Goal: Use online tool/utility: Utilize a website feature to perform a specific function

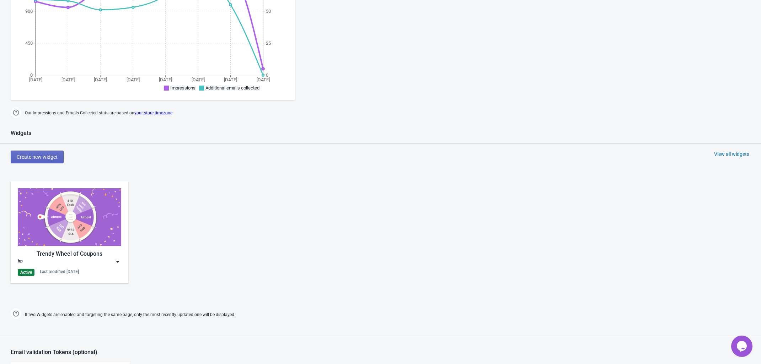
scroll to position [440, 0]
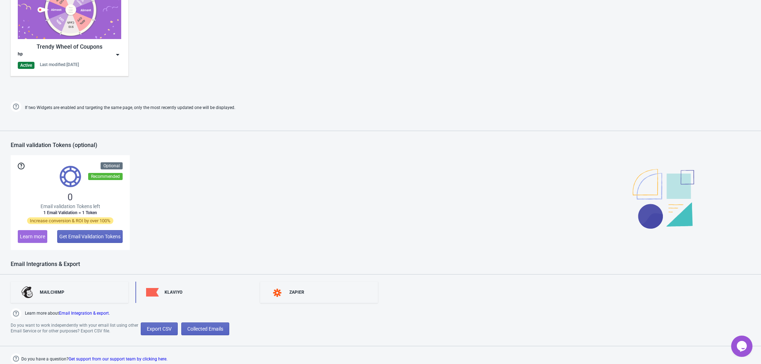
click at [197, 293] on div "KLAVIYO" at bounding box center [194, 292] width 118 height 21
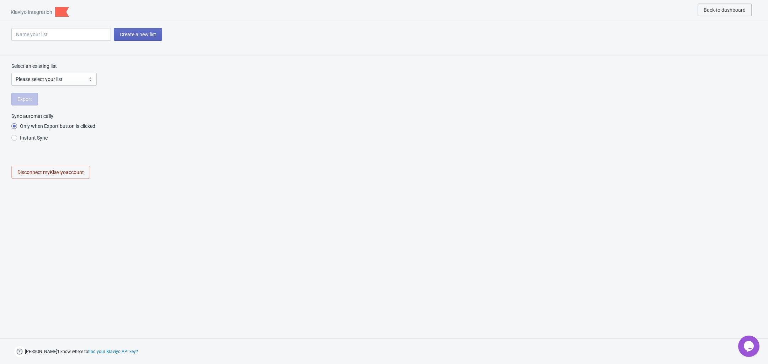
radio input "true"
select select "V8Hi5P"
click at [47, 79] on select "Please select your list 所有客户4-排除弃单未恢复 下单时间超过一个月以上3.30 Crowdfunding 12月前已购买客户fb-…" at bounding box center [53, 79] width 85 height 13
click at [326, 131] on li "Only when Export button is clicked" at bounding box center [383, 127] width 745 height 12
drag, startPoint x: 14, startPoint y: 78, endPoint x: 49, endPoint y: 80, distance: 34.9
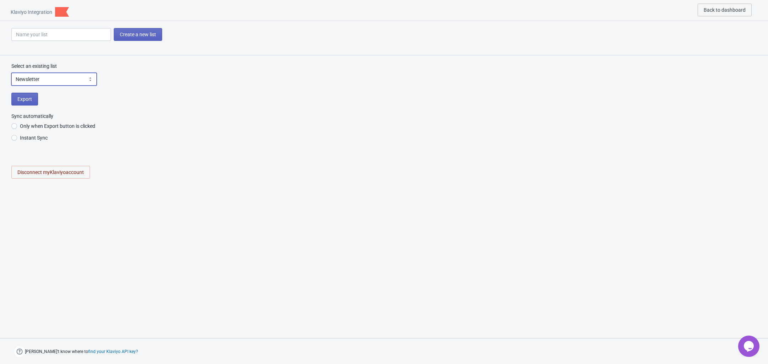
click at [49, 80] on select "Please select your list 所有客户4-排除弃单未恢复 下单时间超过一个月以上3.30 Crowdfunding 12月前已购买客户fb-…" at bounding box center [53, 79] width 85 height 13
click at [442, 181] on div "Select an existing list Please select your list 所有客户4-排除弃单未恢复 下单时间超过一个月以上3.30 C…" at bounding box center [384, 124] width 768 height 138
drag, startPoint x: 591, startPoint y: 231, endPoint x: 574, endPoint y: 286, distance: 58.1
click at [591, 231] on div at bounding box center [384, 260] width 768 height 135
click at [605, 165] on div "Select an existing list Please select your list 所有客户4-排除弃单未恢复 下单时间超过一个月以上3.30 C…" at bounding box center [384, 124] width 768 height 138
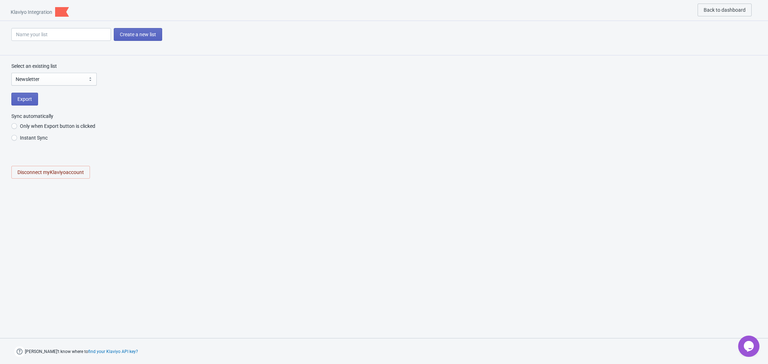
click at [531, 240] on div at bounding box center [384, 260] width 768 height 135
click at [55, 76] on select "Please select your list 所有客户4-排除弃单未恢复 下单时间超过一个月以上3.30 Crowdfunding 12月前已购买客户fb-…" at bounding box center [53, 79] width 85 height 13
click at [310, 199] on div at bounding box center [384, 260] width 768 height 135
click at [282, 151] on div "Select an existing list Please select your list 所有客户4-排除弃单未恢复 下单时间超过一个月以上3.30 C…" at bounding box center [384, 124] width 768 height 138
click at [602, 231] on div at bounding box center [384, 260] width 768 height 135
